Goal: Check status: Check status

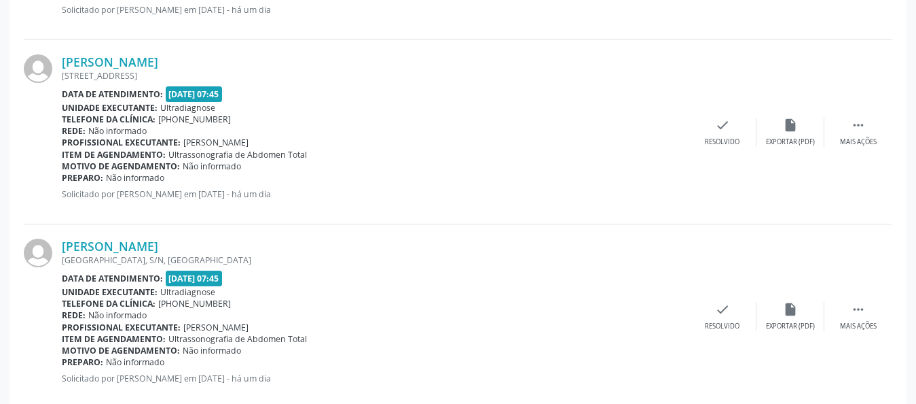
scroll to position [1295, 0]
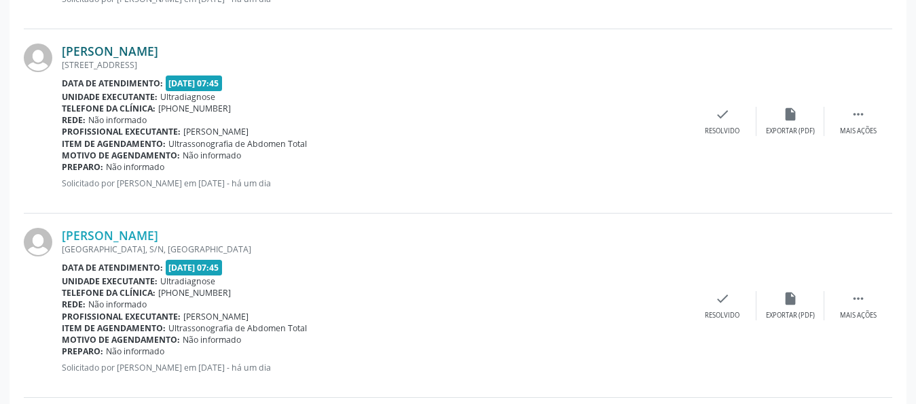
click at [128, 51] on link "[PERSON_NAME]" at bounding box center [110, 50] width 96 height 15
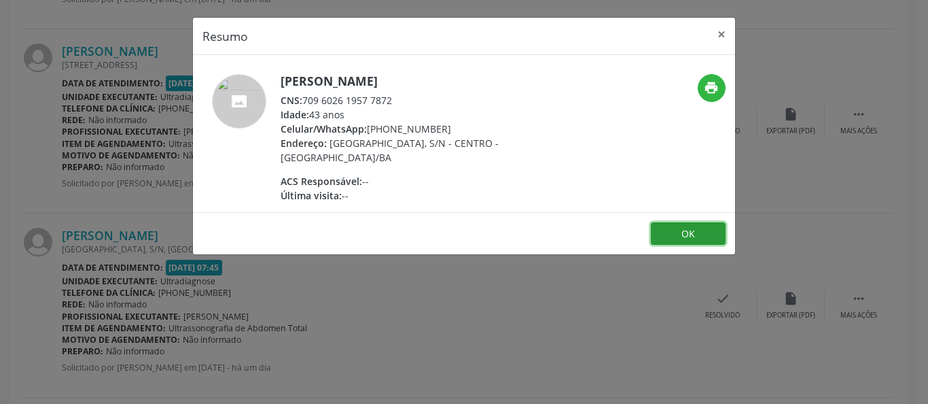
click at [682, 228] on button "OK" at bounding box center [688, 233] width 75 height 23
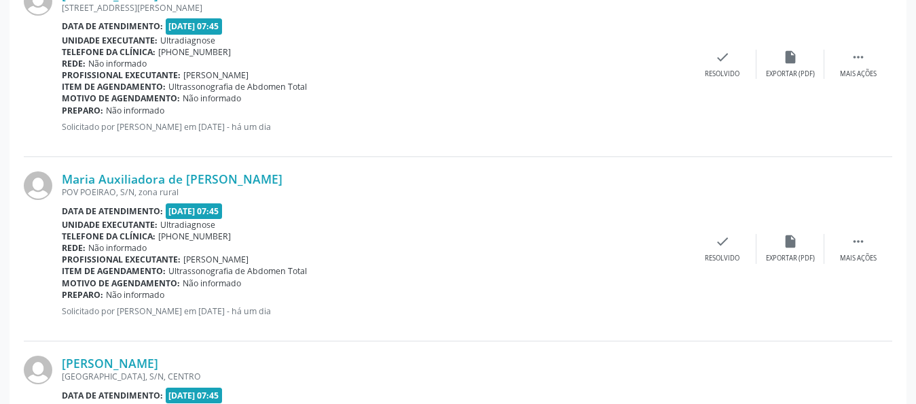
scroll to position [804, 0]
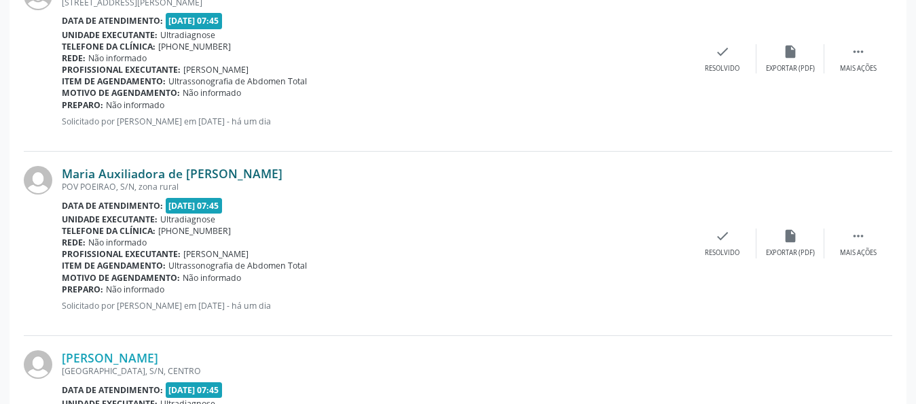
click at [109, 171] on link "Maria Auxiliadora de [PERSON_NAME]" at bounding box center [172, 173] width 221 height 15
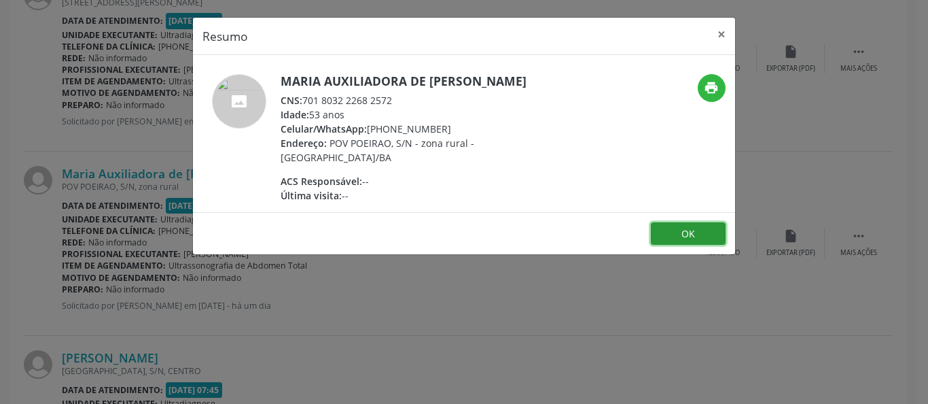
click at [696, 236] on button "OK" at bounding box center [688, 233] width 75 height 23
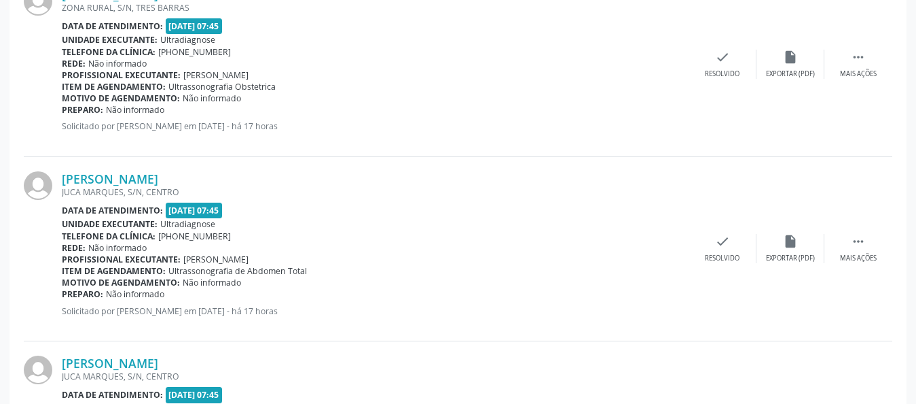
scroll to position [2117, 0]
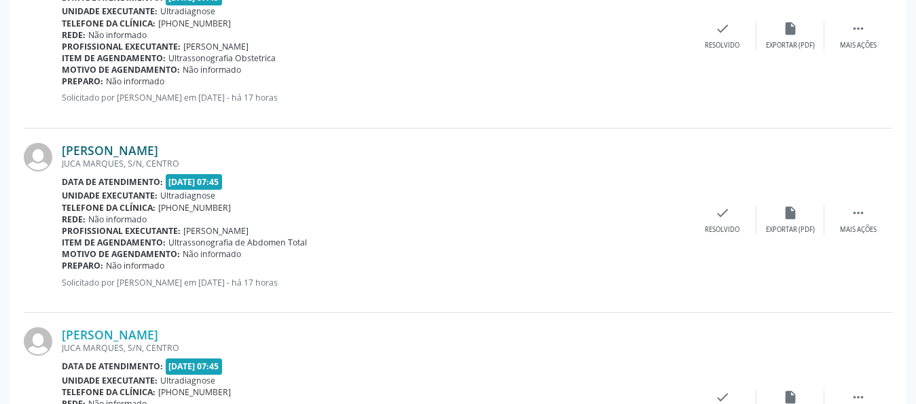
click at [110, 152] on link "[PERSON_NAME]" at bounding box center [110, 150] width 96 height 15
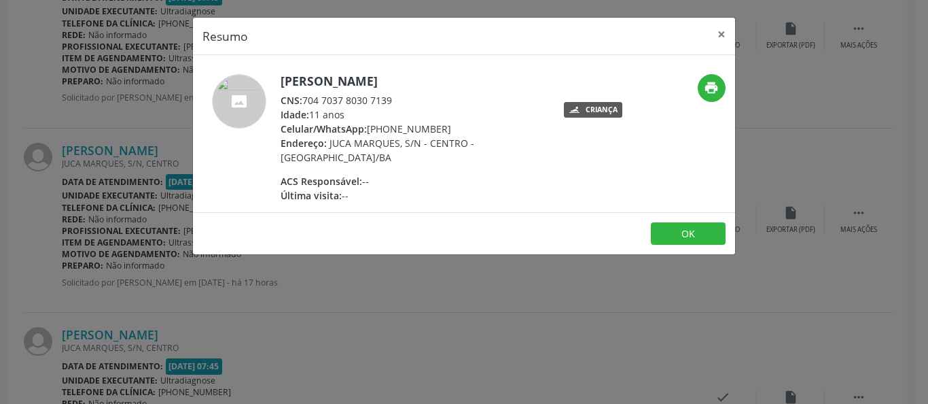
click at [679, 253] on footer "OK" at bounding box center [464, 233] width 542 height 43
click at [657, 228] on button "OK" at bounding box center [688, 233] width 75 height 23
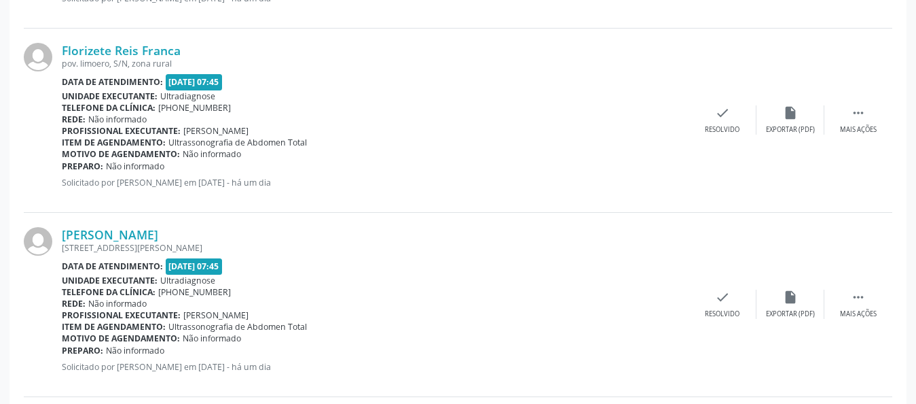
scroll to position [548, 0]
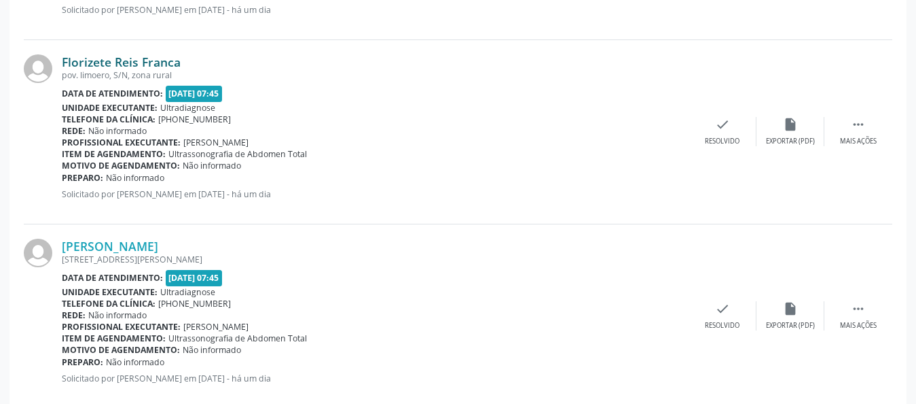
click at [117, 61] on link "Florizete Reis Franca" at bounding box center [121, 61] width 119 height 15
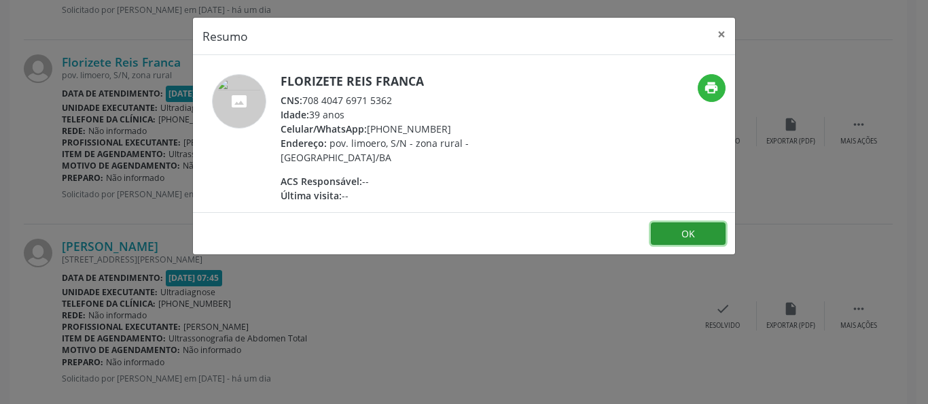
click at [684, 238] on button "OK" at bounding box center [688, 233] width 75 height 23
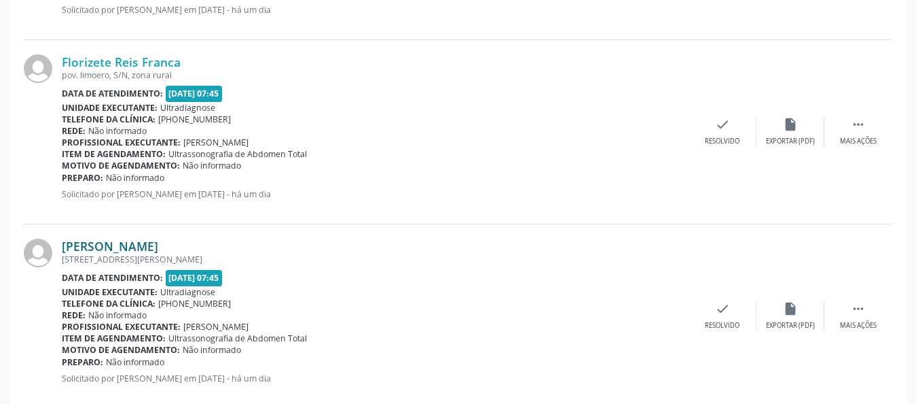
click at [101, 251] on link "[PERSON_NAME]" at bounding box center [110, 245] width 96 height 15
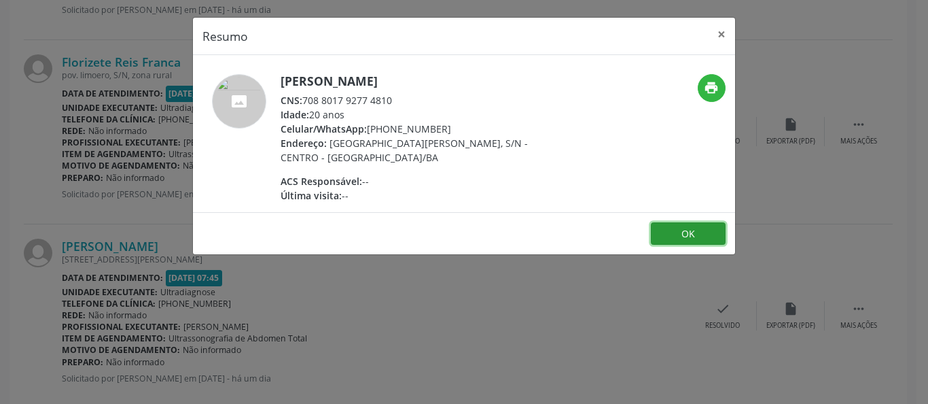
click at [696, 236] on button "OK" at bounding box center [688, 233] width 75 height 23
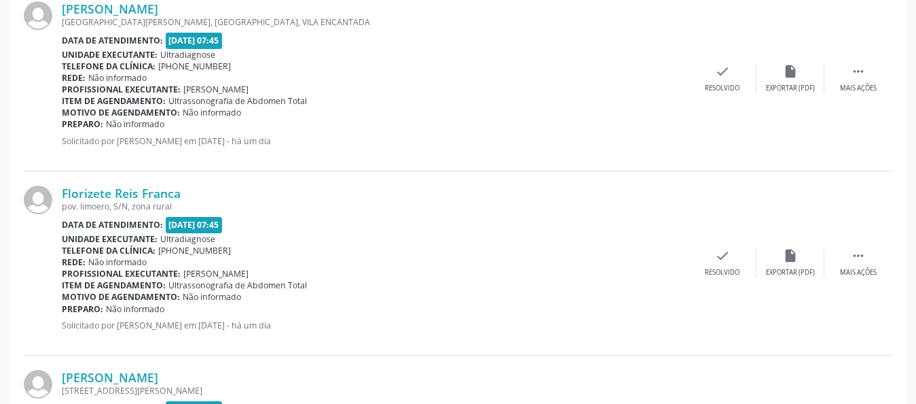
scroll to position [262, 0]
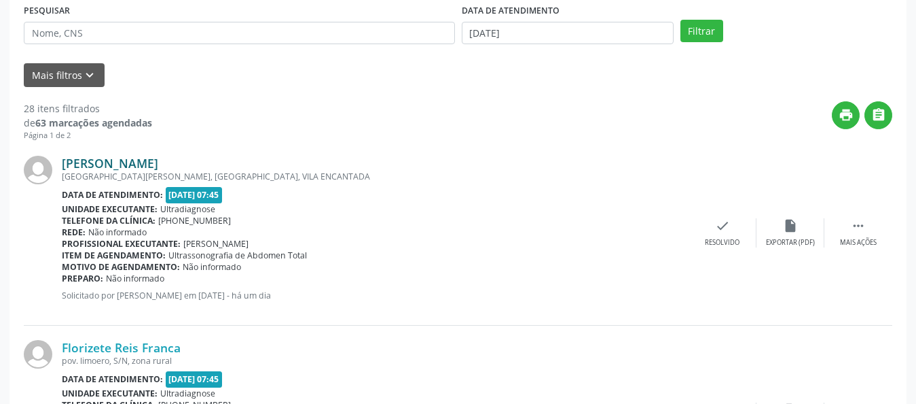
click at [89, 167] on link "[PERSON_NAME]" at bounding box center [110, 163] width 96 height 15
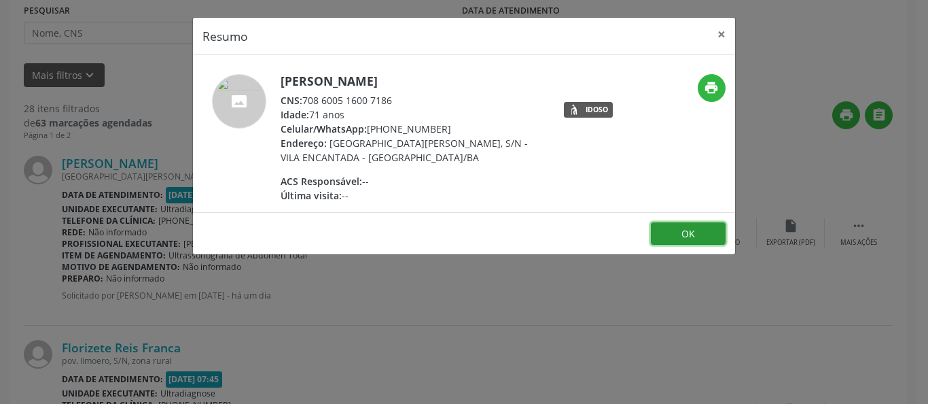
click at [685, 230] on button "OK" at bounding box center [688, 233] width 75 height 23
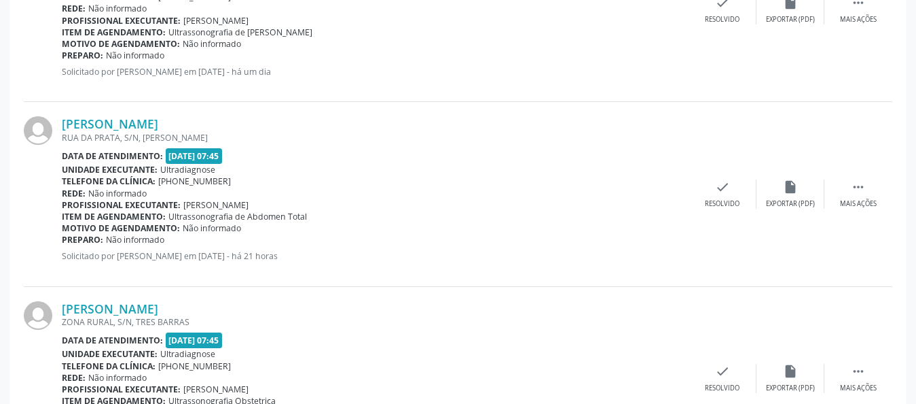
scroll to position [1780, 0]
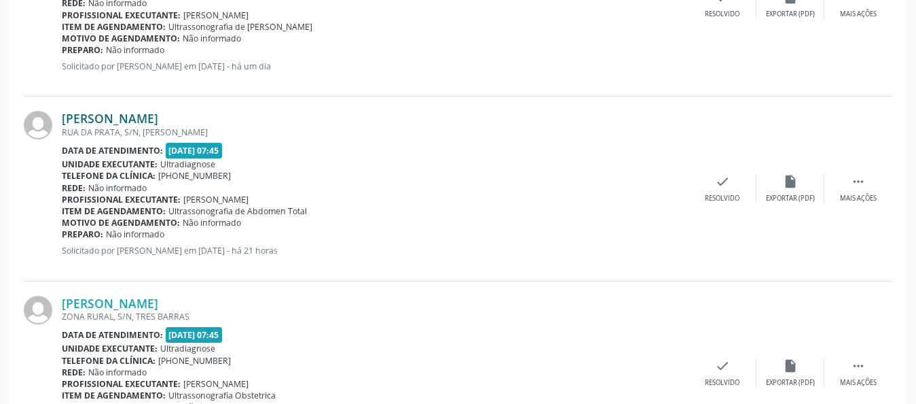
click at [121, 119] on link "[PERSON_NAME]" at bounding box center [110, 118] width 96 height 15
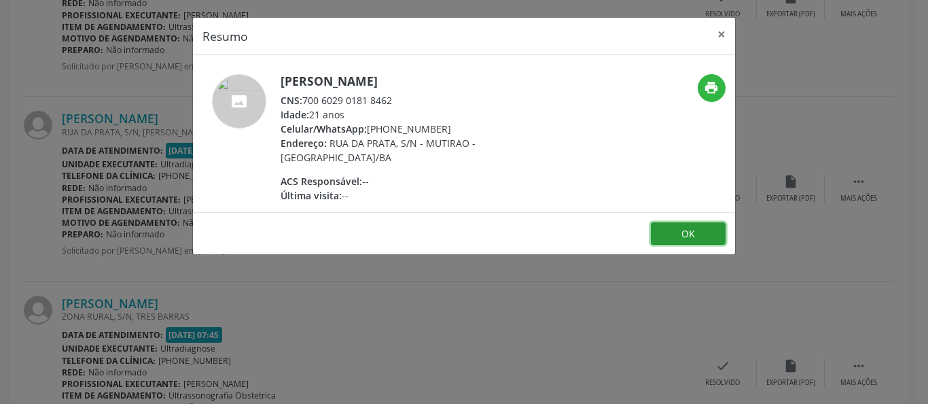
click at [692, 232] on button "OK" at bounding box center [688, 233] width 75 height 23
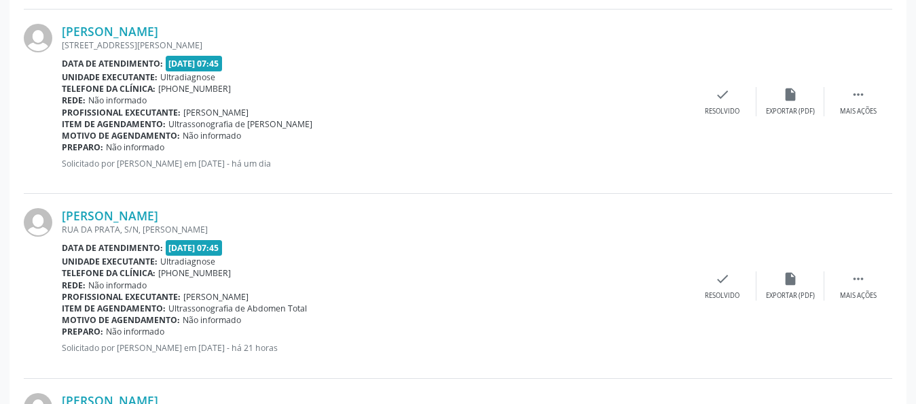
scroll to position [1597, 0]
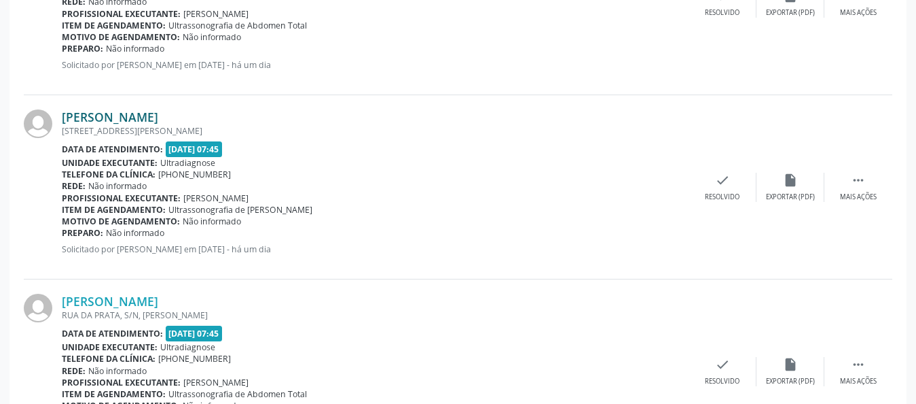
click at [137, 122] on link "[PERSON_NAME]" at bounding box center [110, 116] width 96 height 15
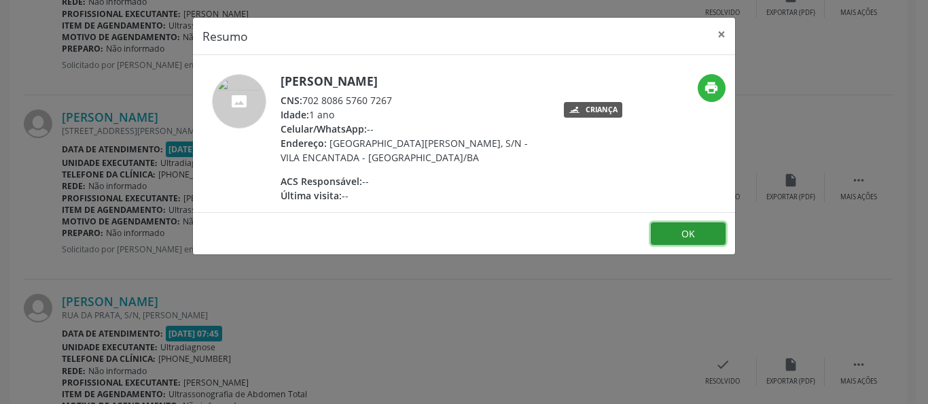
click at [687, 229] on button "OK" at bounding box center [688, 233] width 75 height 23
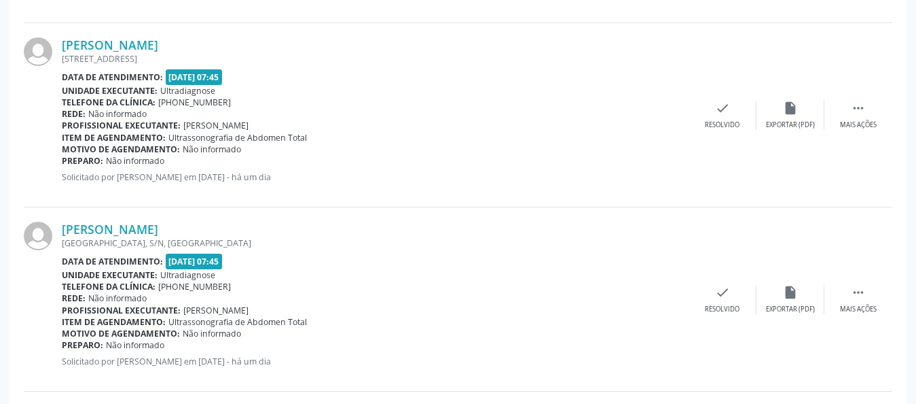
scroll to position [1295, 0]
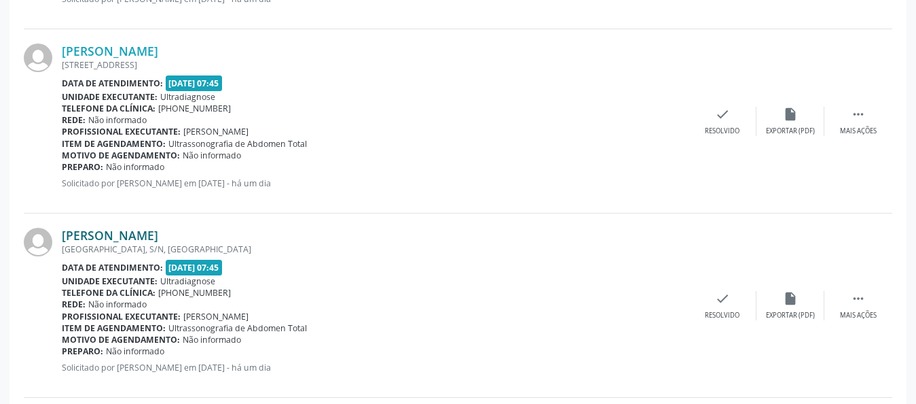
click at [93, 236] on link "[PERSON_NAME]" at bounding box center [110, 235] width 96 height 15
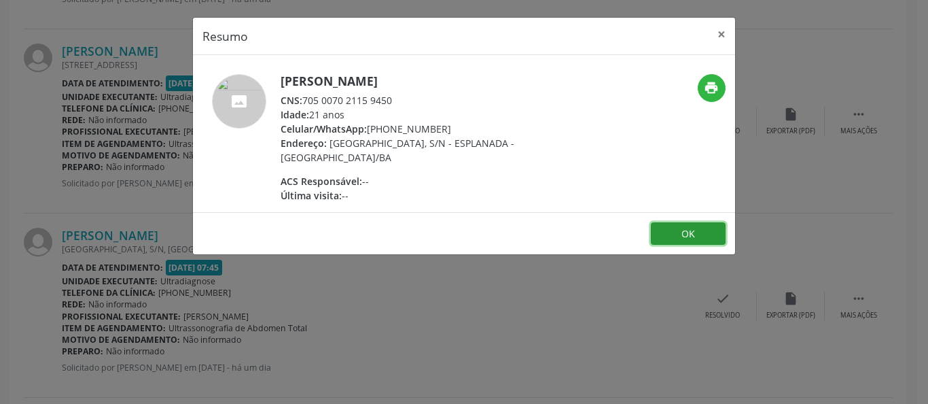
click at [679, 228] on button "OK" at bounding box center [688, 233] width 75 height 23
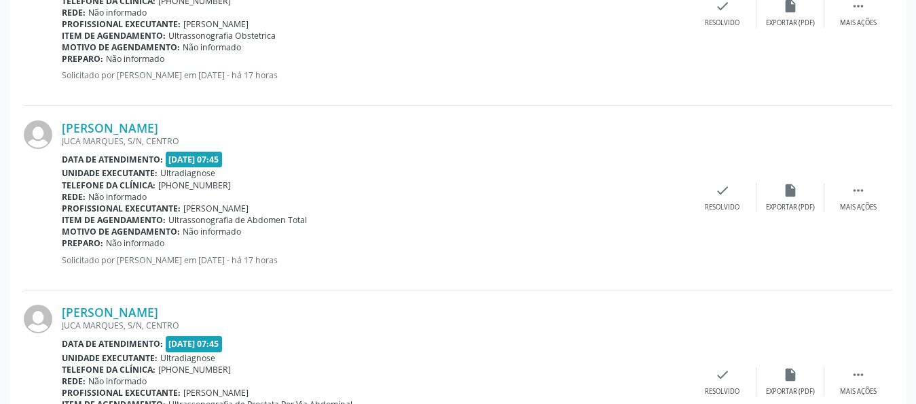
scroll to position [2253, 0]
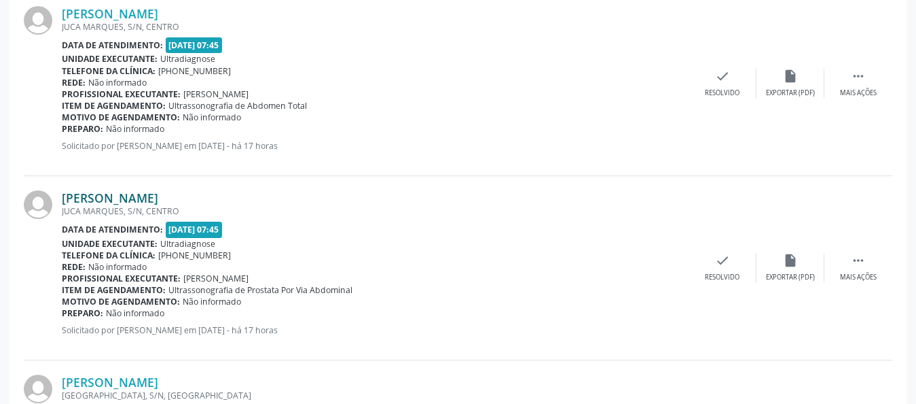
click at [126, 199] on link "[PERSON_NAME]" at bounding box center [110, 197] width 96 height 15
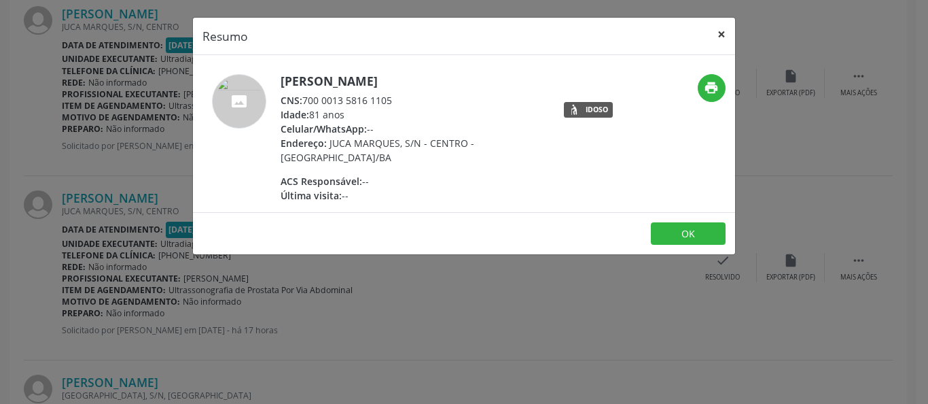
click at [719, 33] on button "×" at bounding box center [721, 34] width 27 height 33
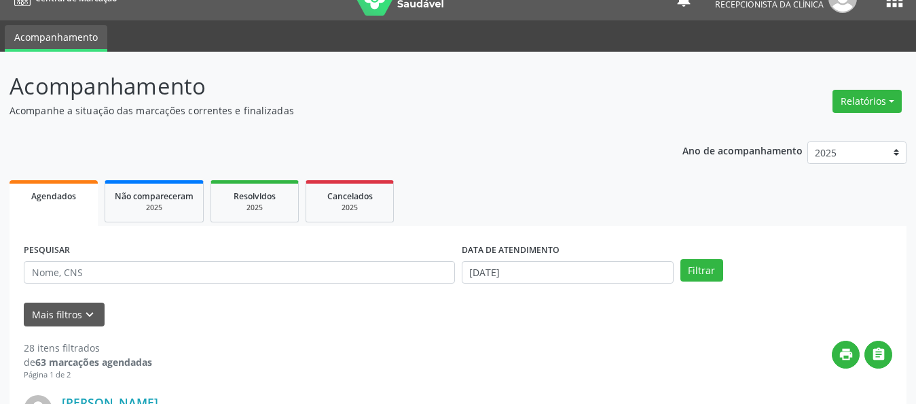
scroll to position [0, 0]
